Goal: Download file/media

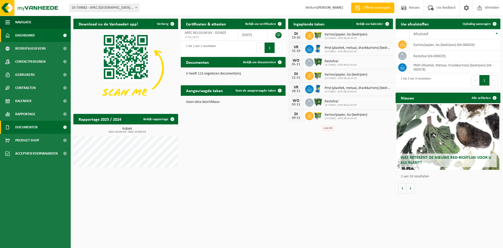
click at [30, 126] on span "Documenten" at bounding box center [26, 127] width 22 height 13
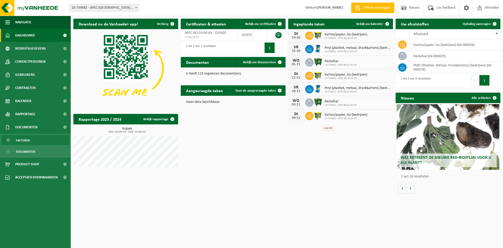
click at [24, 142] on span "Facturen" at bounding box center [23, 140] width 14 height 10
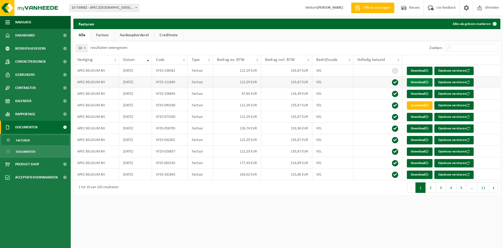
click at [419, 84] on link "Download" at bounding box center [420, 82] width 26 height 8
click at [426, 69] on link "Download" at bounding box center [420, 71] width 26 height 8
click at [323, 46] on div "Zoeken:" at bounding box center [394, 48] width 214 height 14
